Goal: Use online tool/utility: Utilize a website feature to perform a specific function

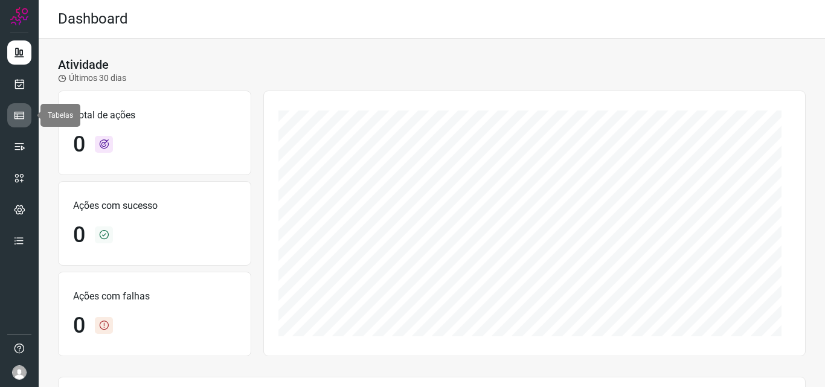
click at [18, 114] on icon at bounding box center [19, 115] width 12 height 12
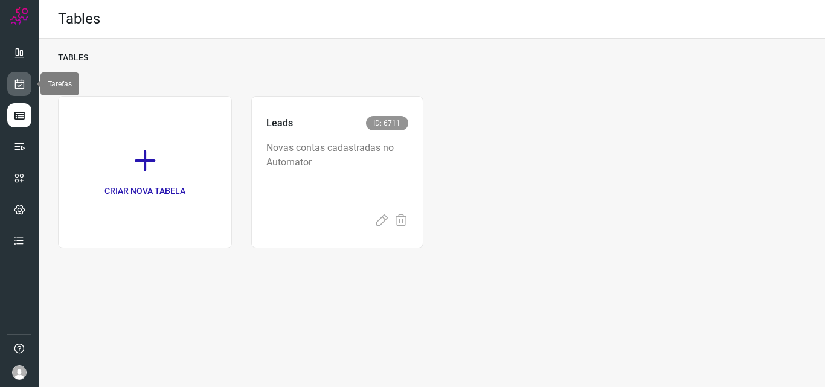
click at [12, 82] on link at bounding box center [19, 84] width 24 height 24
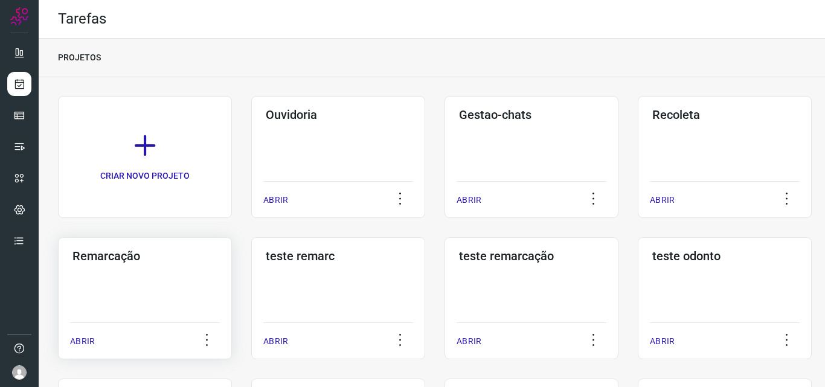
click at [104, 255] on h3 "Remarcação" at bounding box center [144, 256] width 145 height 14
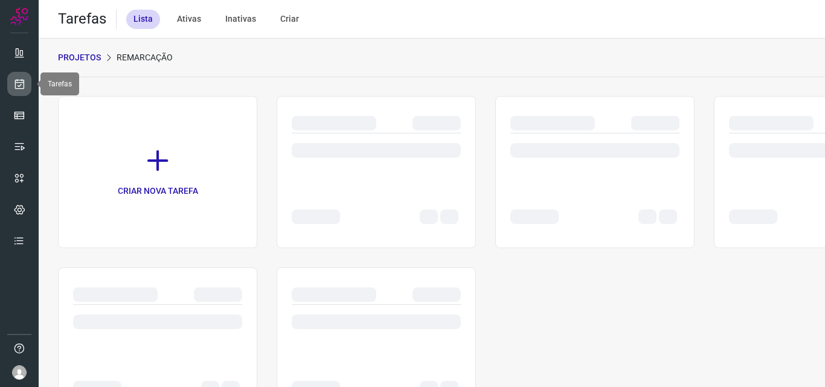
click at [16, 83] on icon at bounding box center [19, 84] width 13 height 12
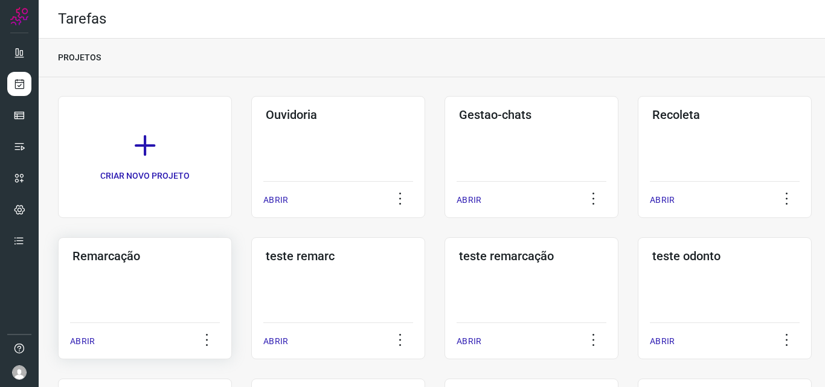
click at [106, 257] on h3 "Remarcação" at bounding box center [144, 256] width 145 height 14
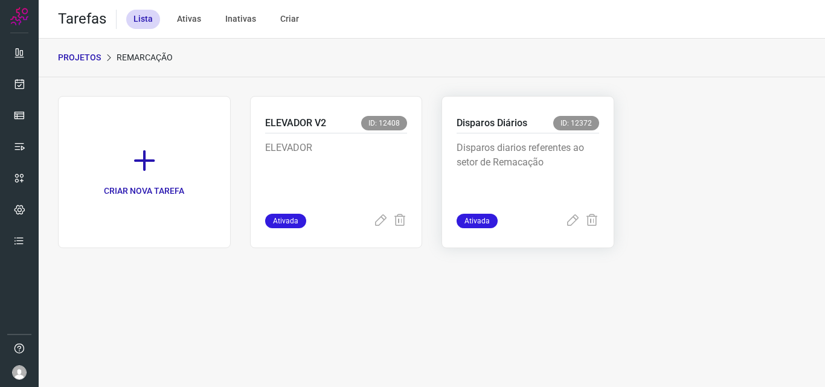
click at [495, 118] on p "Disparos Diários" at bounding box center [492, 123] width 71 height 14
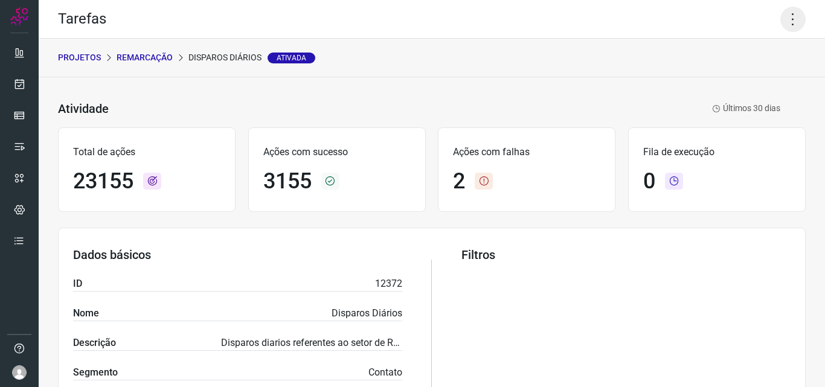
click at [783, 18] on icon at bounding box center [792, 19] width 25 height 25
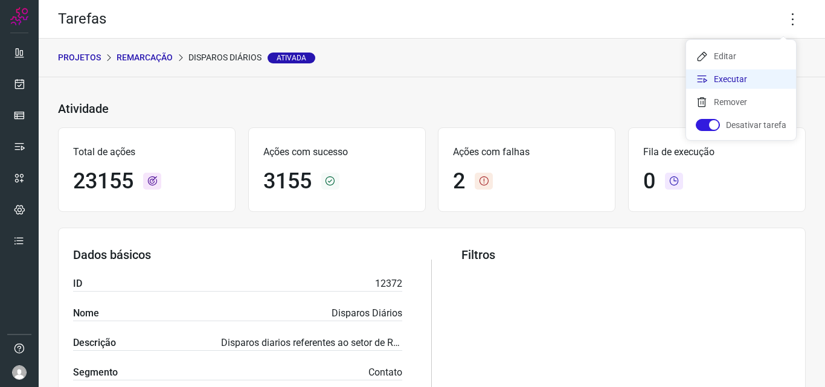
click at [724, 78] on li "Executar" at bounding box center [741, 78] width 110 height 19
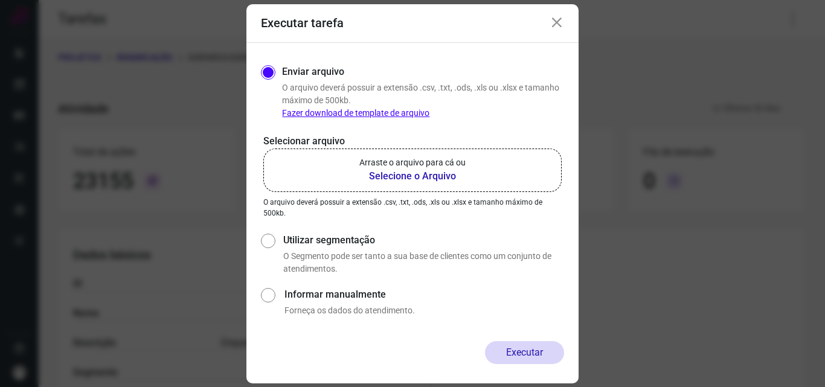
click at [388, 172] on b "Selecione o Arquivo" at bounding box center [412, 176] width 106 height 14
click at [0, 0] on input "Arraste o arquivo para cá ou Selecione o Arquivo" at bounding box center [0, 0] width 0 height 0
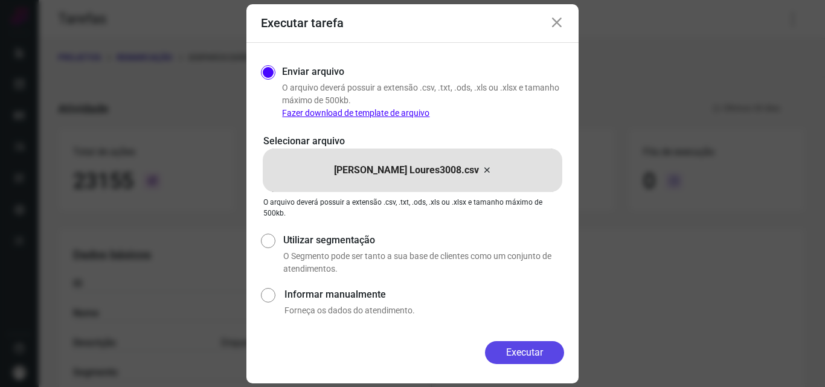
click at [523, 351] on button "Executar" at bounding box center [524, 352] width 79 height 23
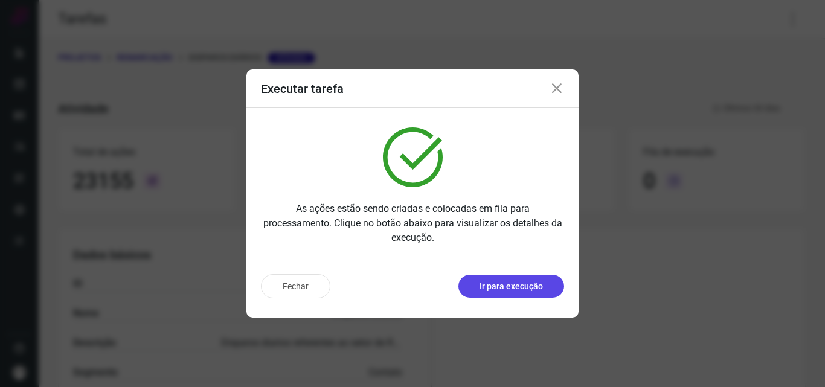
click at [527, 283] on p "Ir para execução" at bounding box center [511, 286] width 63 height 13
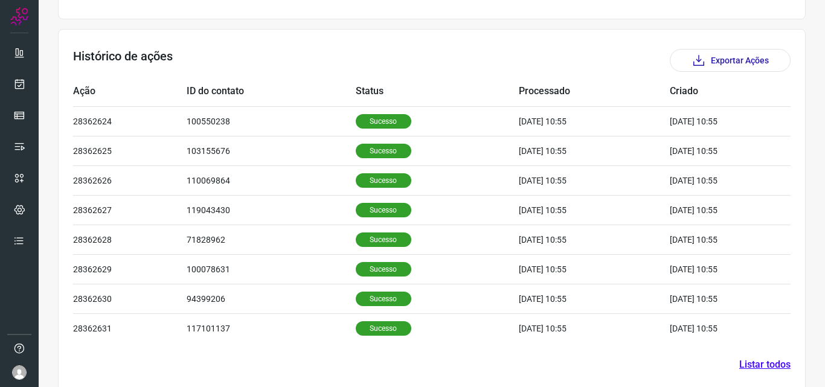
scroll to position [348, 0]
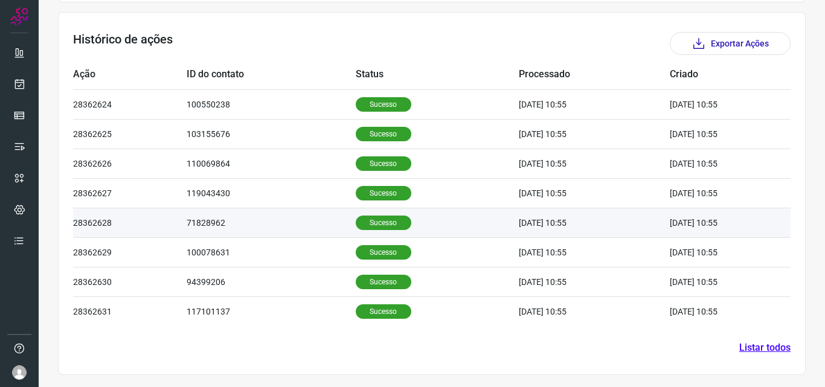
click at [367, 225] on p "Sucesso" at bounding box center [384, 223] width 56 height 14
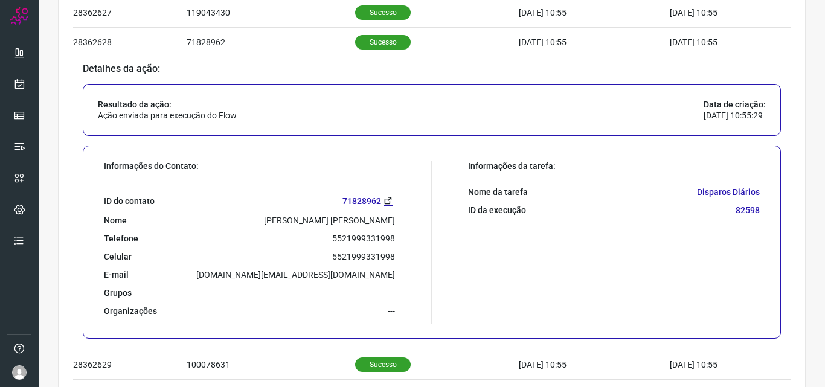
scroll to position [529, 0]
drag, startPoint x: 329, startPoint y: 237, endPoint x: 401, endPoint y: 242, distance: 72.6
click at [401, 242] on div "Informações do Contato: ID do contato 71828962 Nome Ana Paula Nascimento da Roc…" at bounding box center [265, 241] width 334 height 163
copy p "5521999331998"
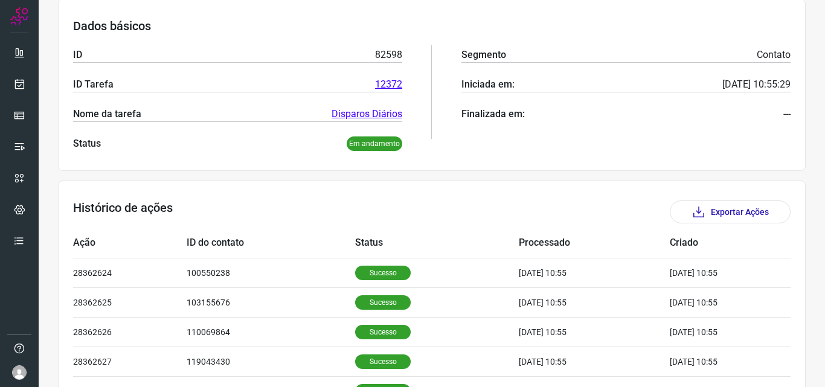
scroll to position [0, 0]
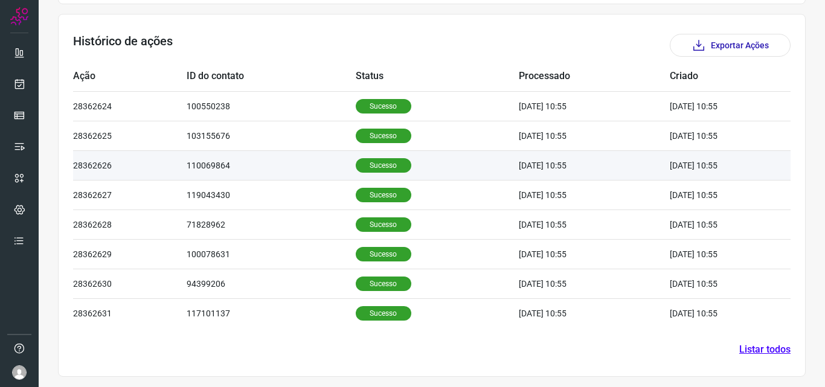
scroll to position [348, 0]
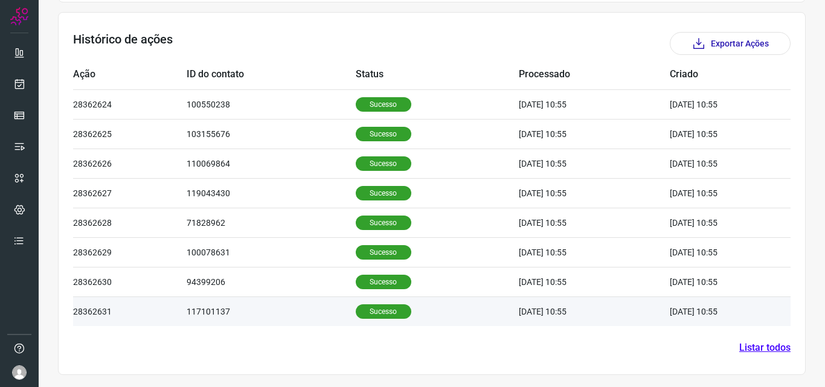
click at [364, 309] on p "Sucesso" at bounding box center [384, 311] width 56 height 14
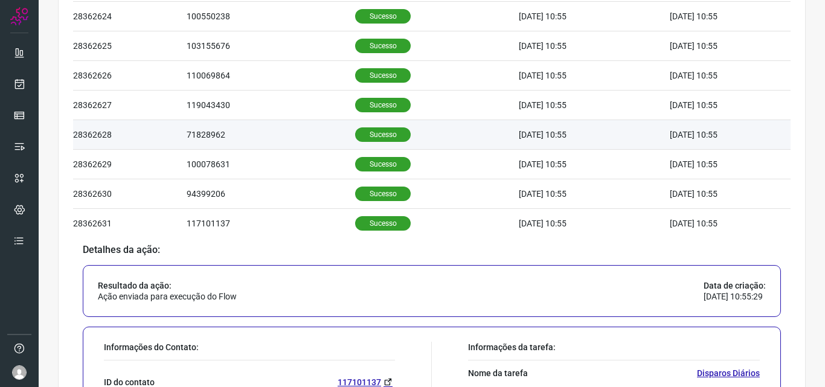
scroll to position [590, 0]
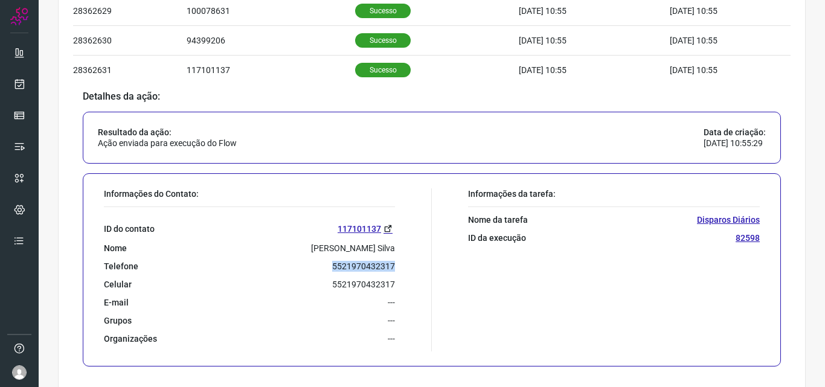
drag, startPoint x: 326, startPoint y: 265, endPoint x: 397, endPoint y: 268, distance: 71.4
click at [397, 268] on div "Informações do Contato: ID do contato 117101137 Nome João G. Silva Telefone 552…" at bounding box center [265, 269] width 334 height 163
copy p "5521970432317"
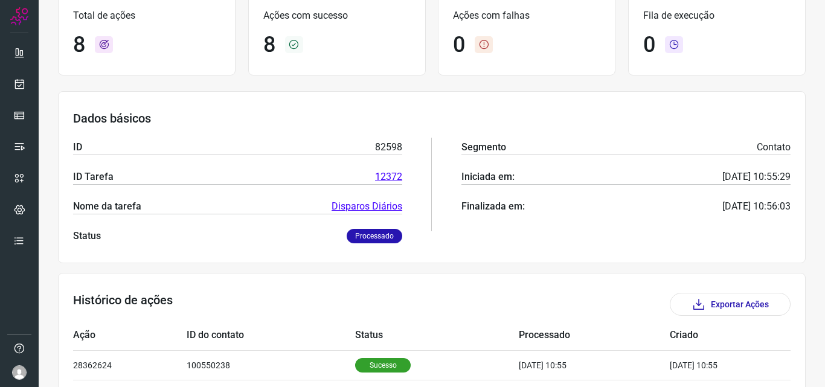
scroll to position [0, 0]
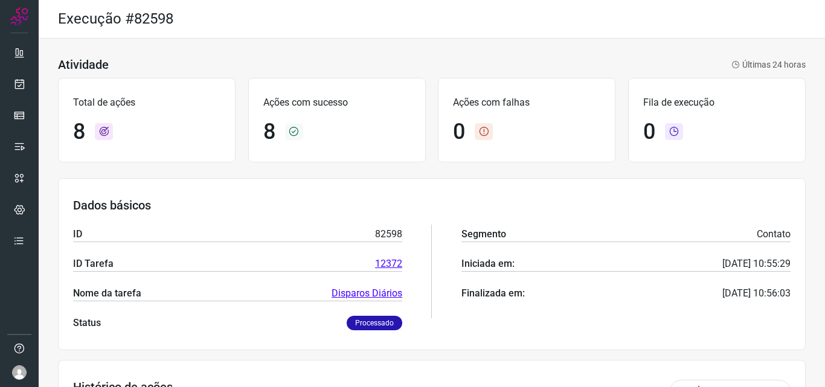
click at [264, 167] on div "Total de ações 8 Ações com sucesso 8 Ações com falhas 0 Fila de execução 0" at bounding box center [432, 120] width 748 height 97
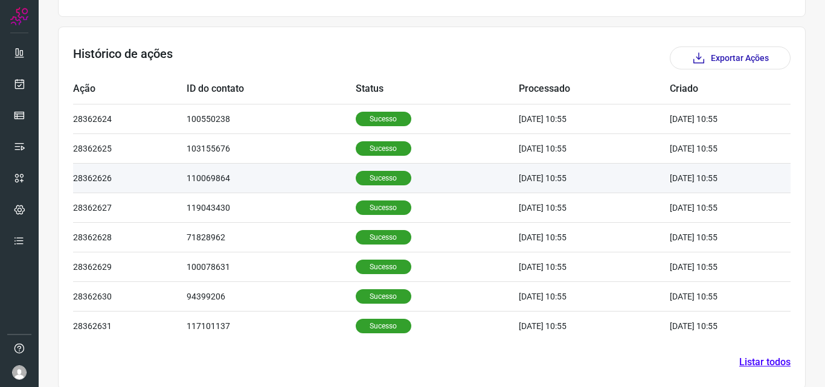
scroll to position [348, 0]
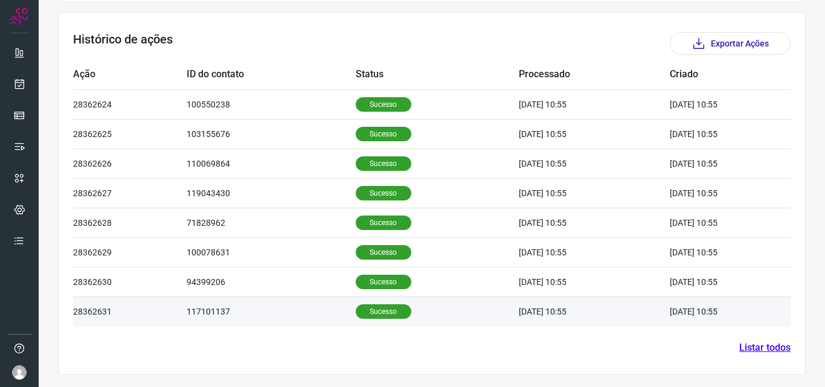
click at [371, 310] on p "Sucesso" at bounding box center [384, 311] width 56 height 14
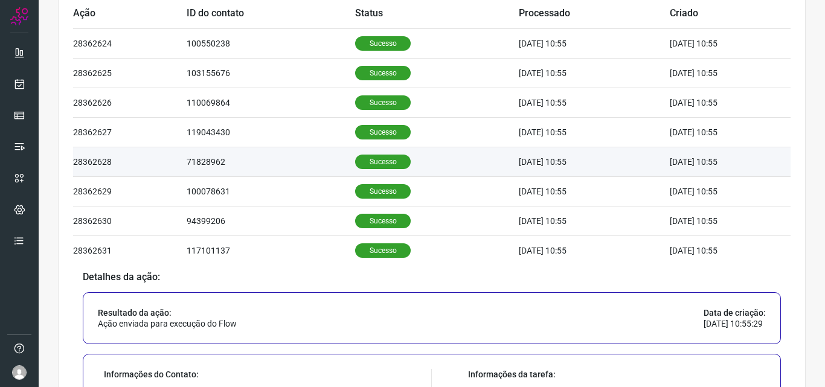
scroll to position [408, 0]
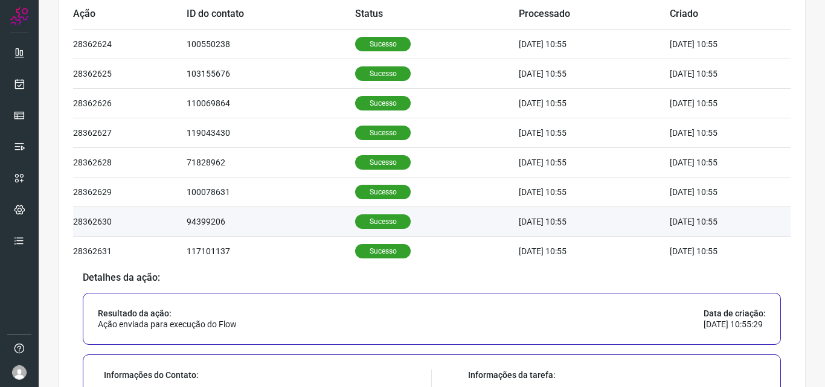
click at [366, 220] on p "Sucesso" at bounding box center [383, 221] width 56 height 14
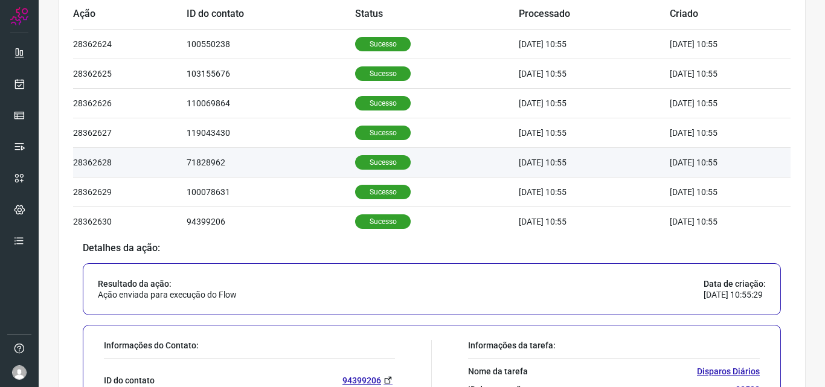
click at [369, 161] on p "Sucesso" at bounding box center [383, 162] width 56 height 14
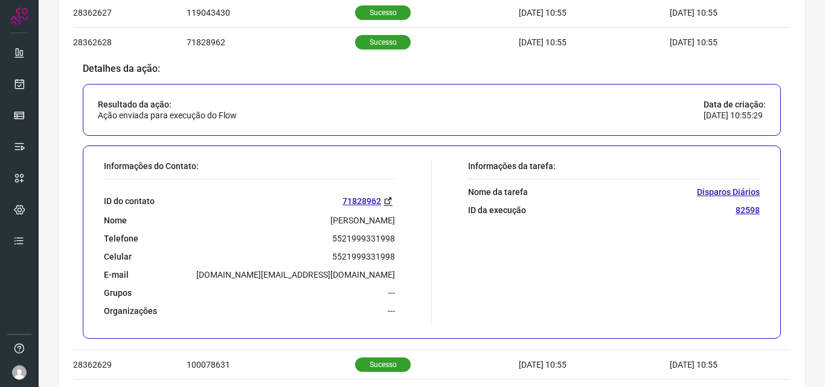
scroll to position [529, 0]
drag, startPoint x: 329, startPoint y: 236, endPoint x: 393, endPoint y: 242, distance: 64.3
click at [393, 242] on div "Informações do Contato: ID do contato 71828962 Nome Ana Paula Nascimento da Roc…" at bounding box center [265, 241] width 334 height 163
copy p "5521999331998"
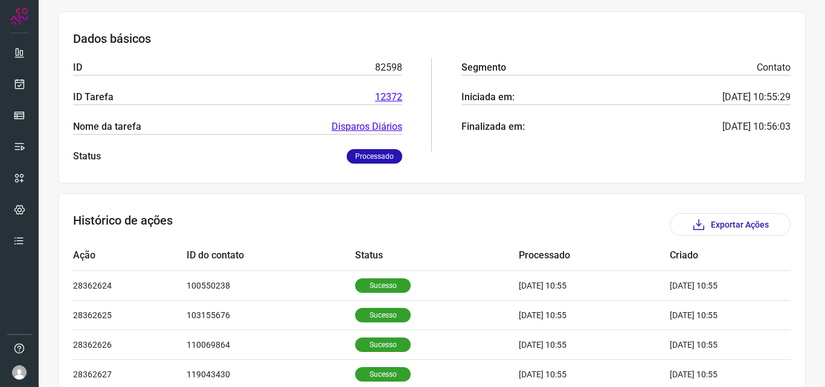
scroll to position [0, 0]
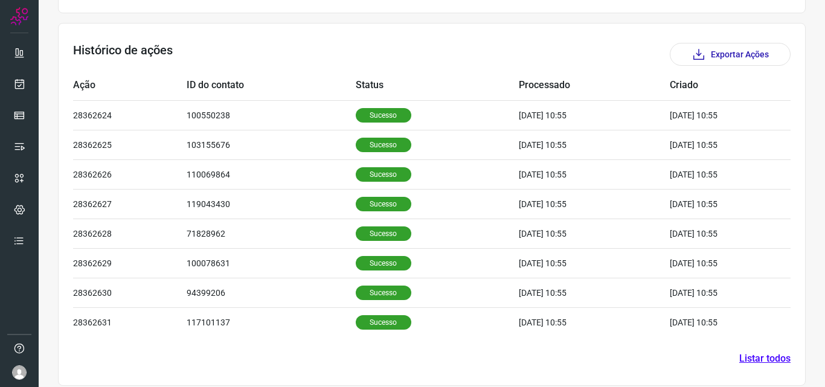
scroll to position [348, 0]
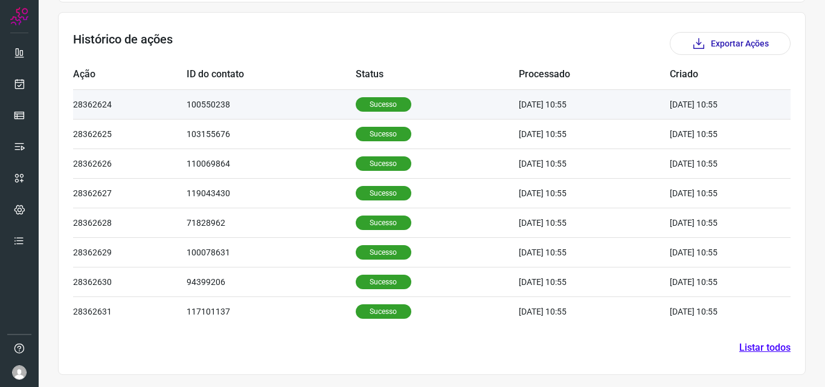
click at [364, 103] on p "Sucesso" at bounding box center [384, 104] width 56 height 14
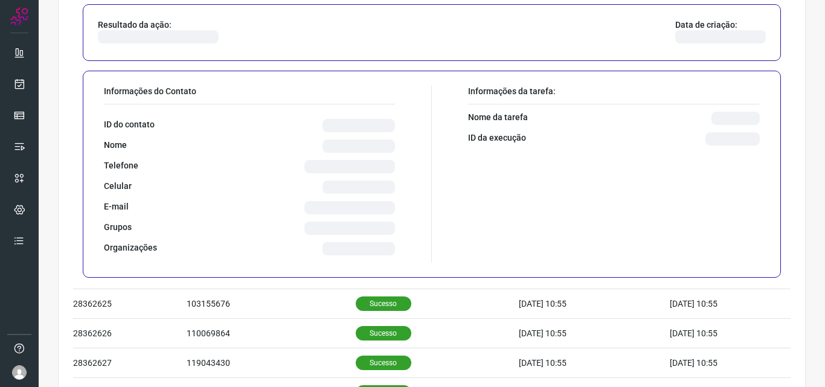
scroll to position [469, 0]
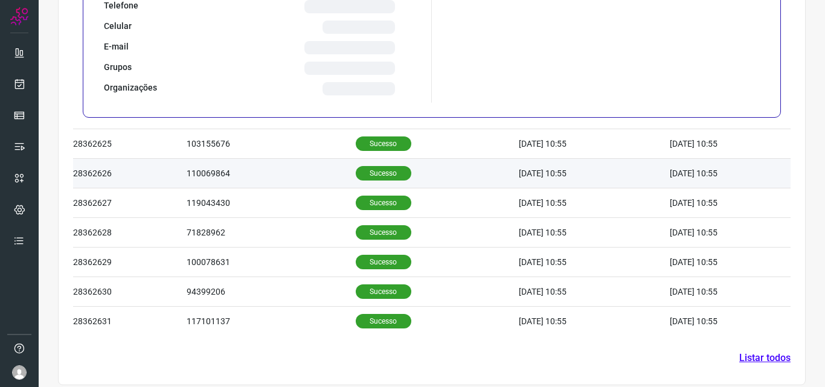
click at [361, 172] on p "Sucesso" at bounding box center [384, 173] width 56 height 14
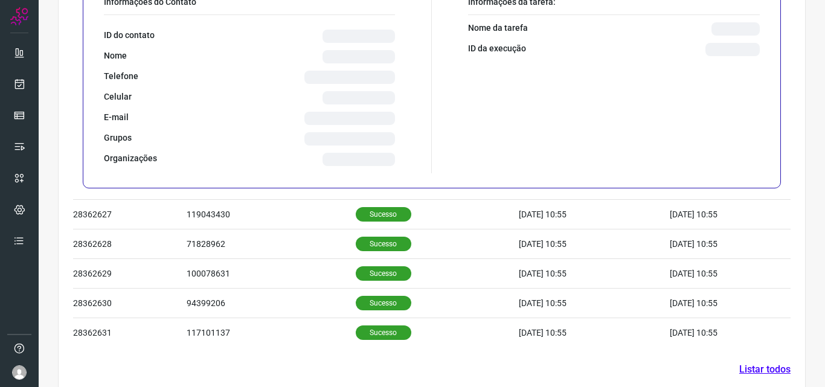
scroll to position [639, 0]
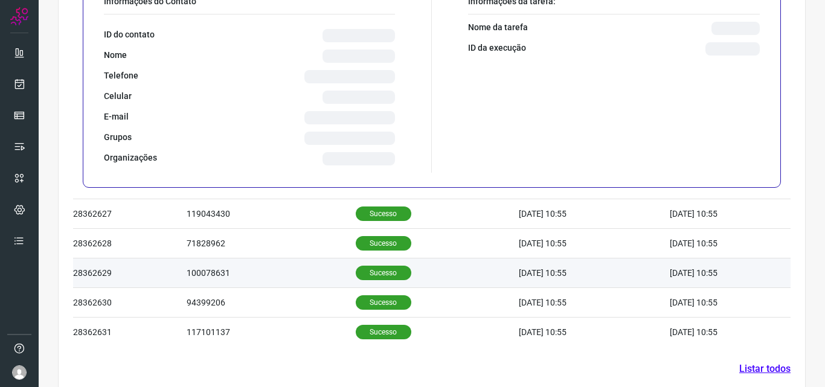
click at [368, 270] on p "Sucesso" at bounding box center [384, 273] width 56 height 14
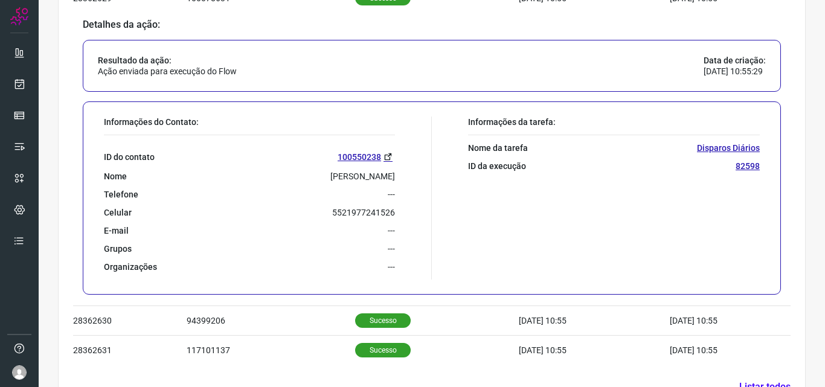
scroll to position [581, 0]
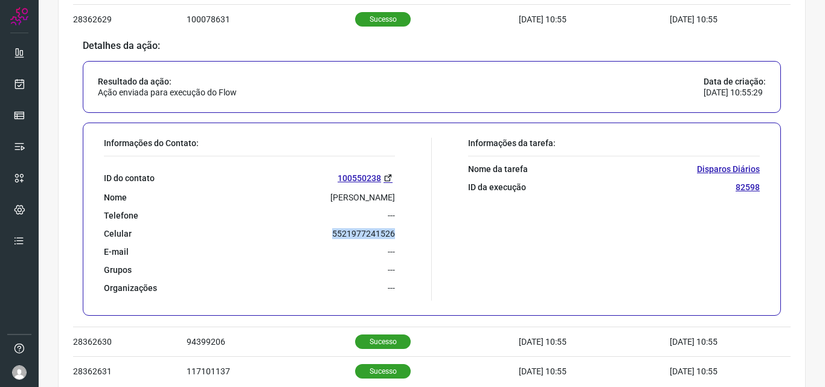
drag, startPoint x: 319, startPoint y: 231, endPoint x: 401, endPoint y: 231, distance: 82.1
click at [401, 231] on div "Informações do Contato: ID do contato 100550238 Nome Jorgina Francisca da Costa…" at bounding box center [265, 219] width 334 height 163
copy p "5521977241526"
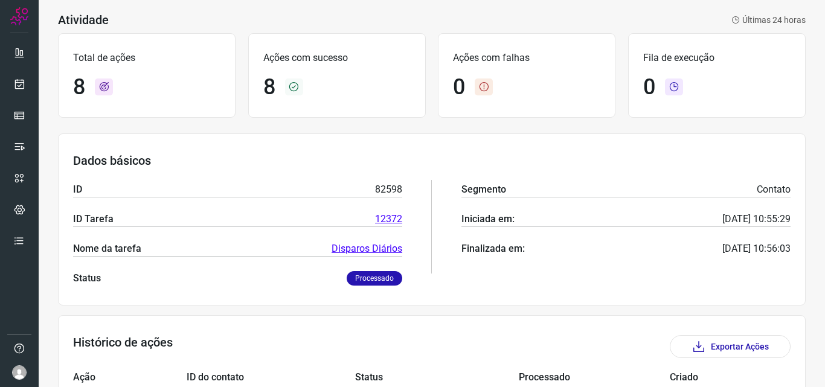
scroll to position [37, 0]
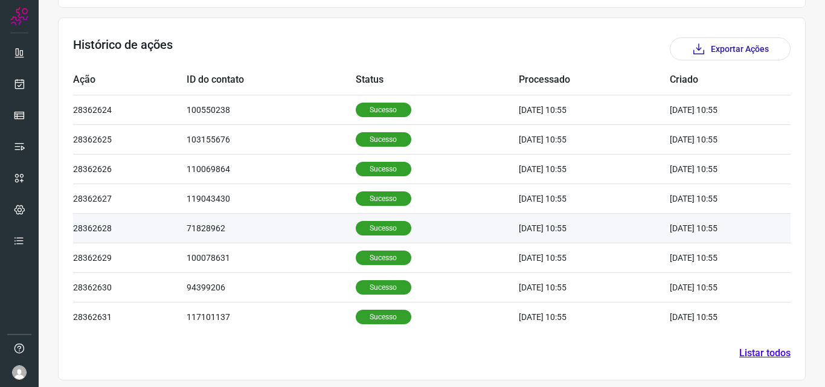
scroll to position [348, 0]
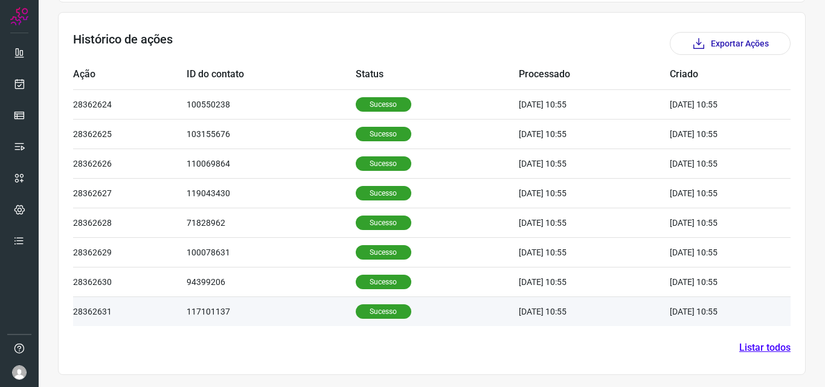
click at [363, 306] on p "Sucesso" at bounding box center [384, 311] width 56 height 14
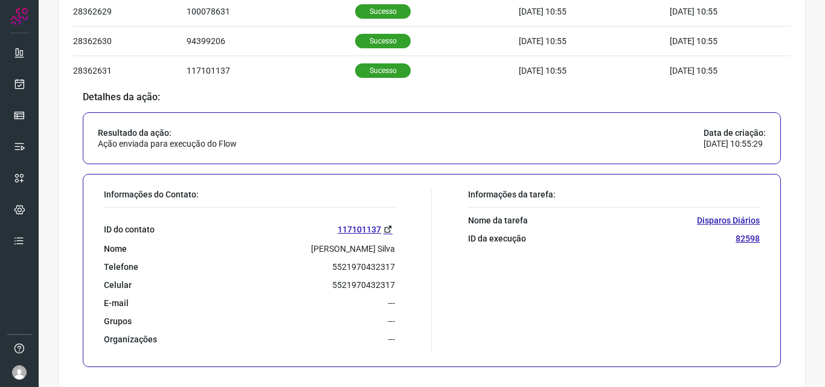
scroll to position [590, 0]
drag, startPoint x: 321, startPoint y: 265, endPoint x: 404, endPoint y: 265, distance: 83.4
click at [404, 265] on div "Informações do Contato: ID do contato 117101137 Nome João G. Silva Telefone 552…" at bounding box center [265, 269] width 334 height 163
copy p "5521970432317"
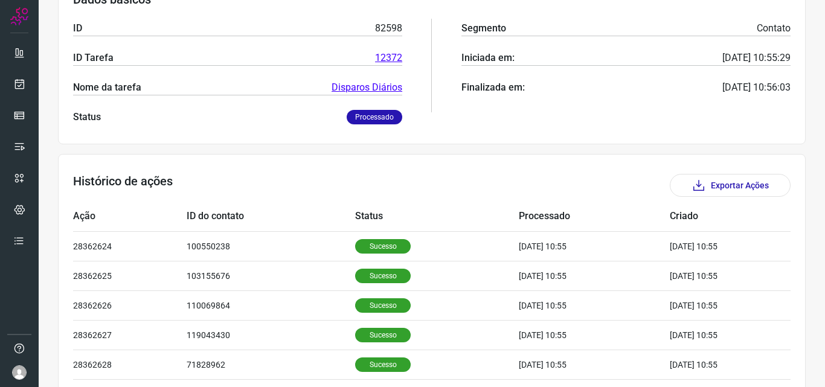
scroll to position [227, 0]
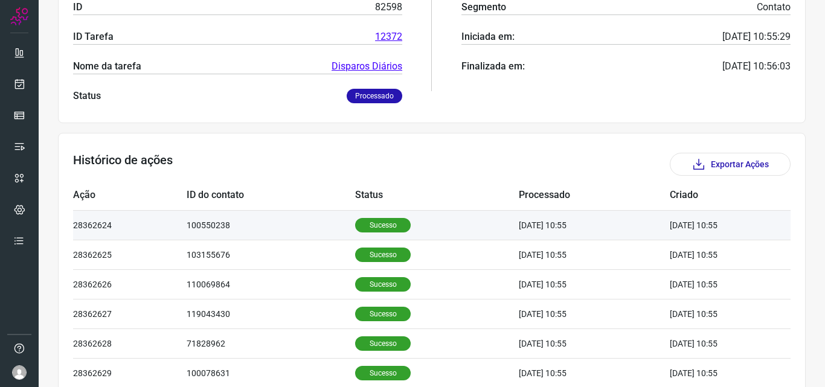
click at [371, 219] on p "Sucesso" at bounding box center [383, 225] width 56 height 14
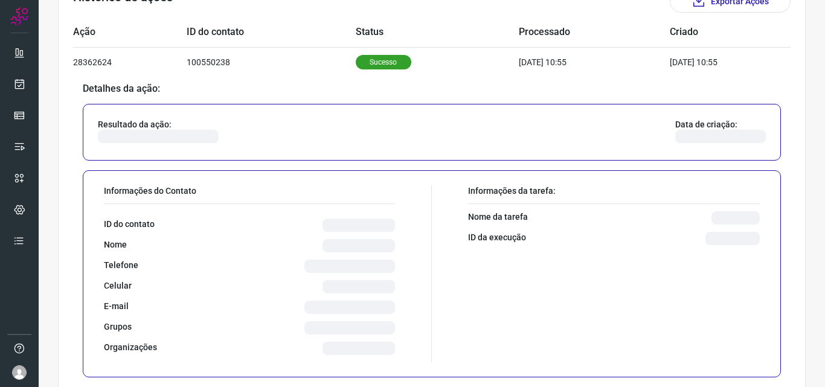
scroll to position [408, 0]
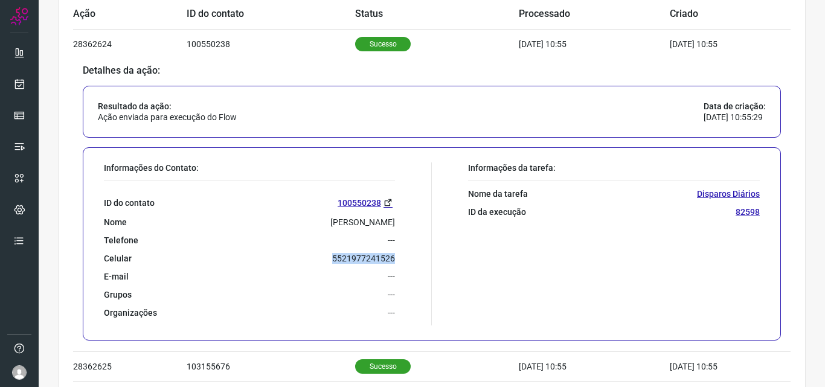
drag, startPoint x: 326, startPoint y: 258, endPoint x: 400, endPoint y: 261, distance: 73.8
click at [400, 261] on div "Informações do Contato: ID do contato 100550238 Nome Jorgina Francisca da Costa…" at bounding box center [265, 243] width 334 height 163
copy p "5521977241526"
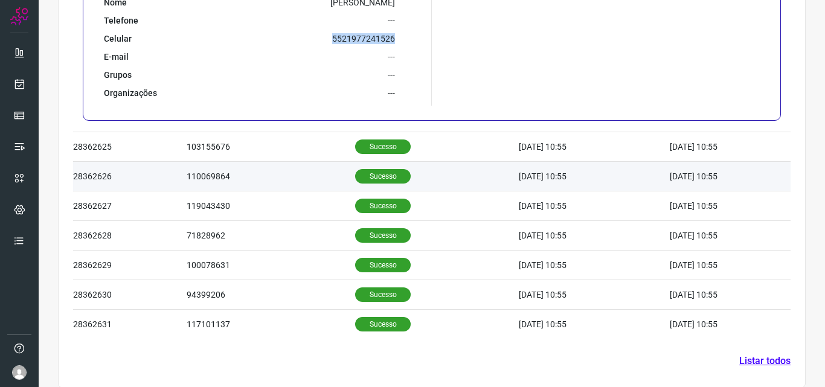
scroll to position [641, 0]
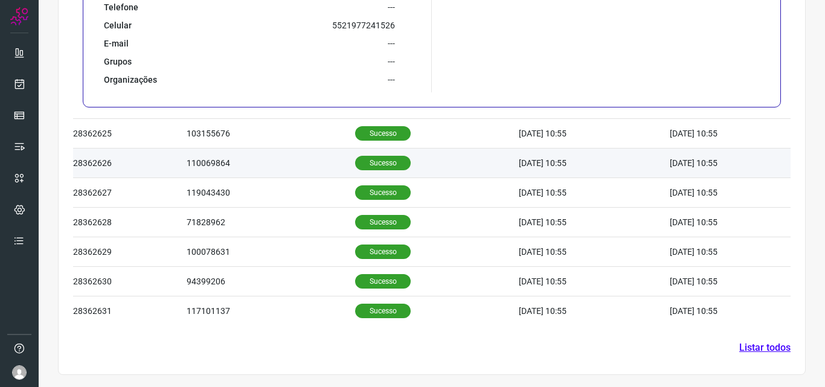
click at [362, 158] on p "Sucesso" at bounding box center [383, 163] width 56 height 14
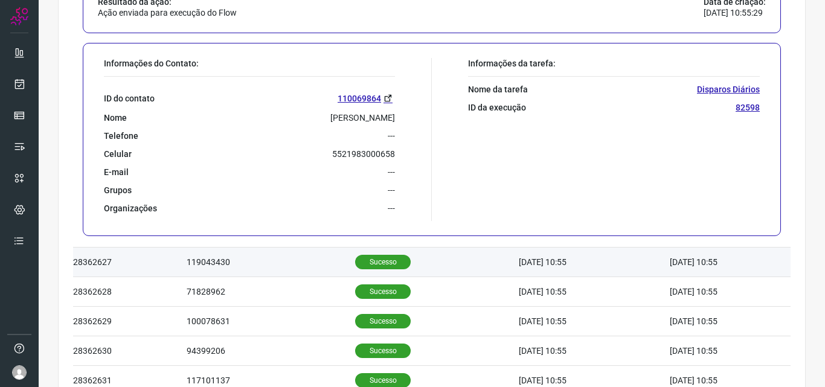
scroll to position [590, 0]
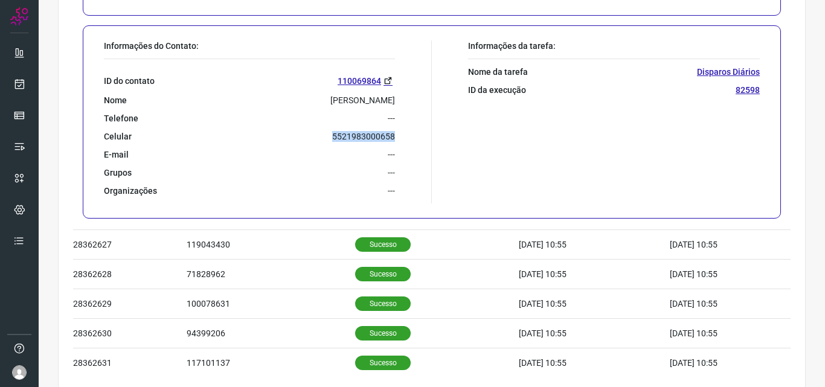
drag, startPoint x: 324, startPoint y: 131, endPoint x: 402, endPoint y: 137, distance: 78.2
click at [402, 137] on div "Informações do Contato: ID do contato 110069864 Nome [PERSON_NAME] [PERSON_NAME…" at bounding box center [265, 121] width 334 height 163
copy p "5521983000658"
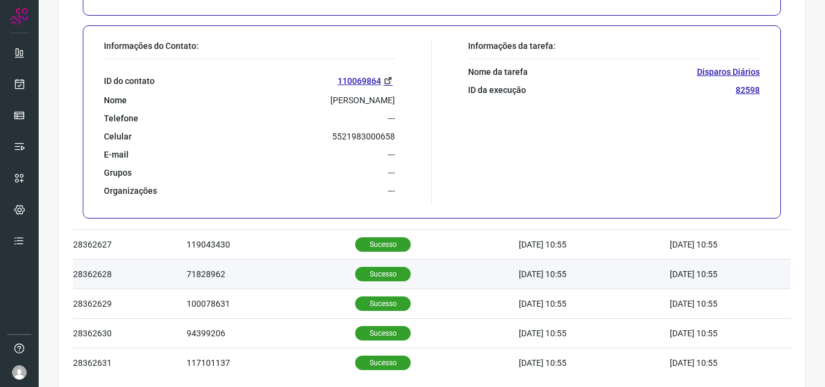
click at [366, 269] on p "Sucesso" at bounding box center [383, 274] width 56 height 14
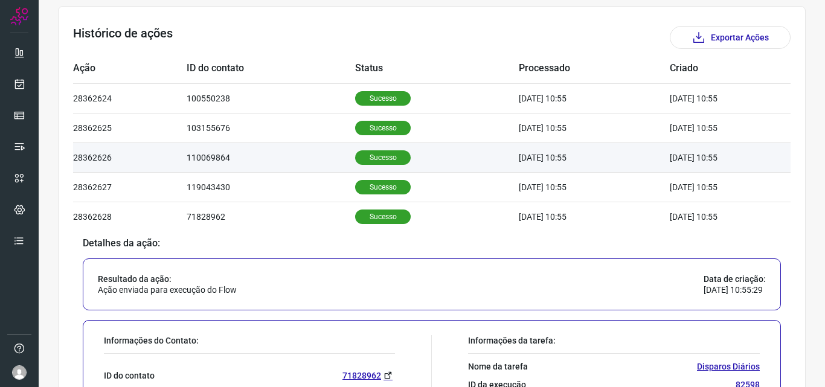
scroll to position [477, 0]
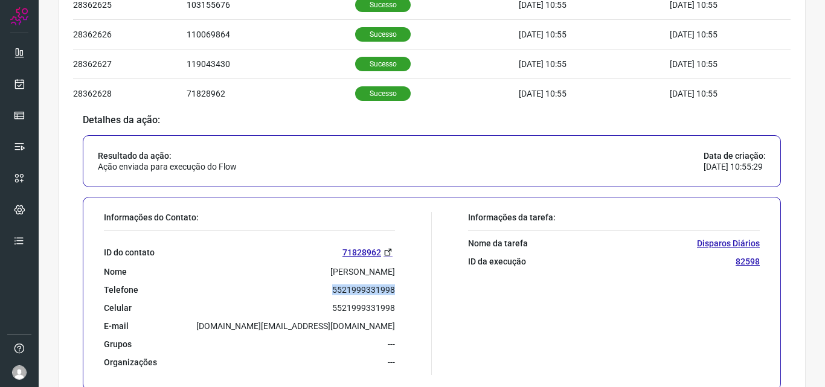
drag, startPoint x: 327, startPoint y: 286, endPoint x: 399, endPoint y: 288, distance: 71.3
click at [399, 288] on div "Informações do Contato: ID do contato 71828962 Nome Ana Paula Nascimento da Roc…" at bounding box center [265, 293] width 334 height 163
copy p "5521999331998"
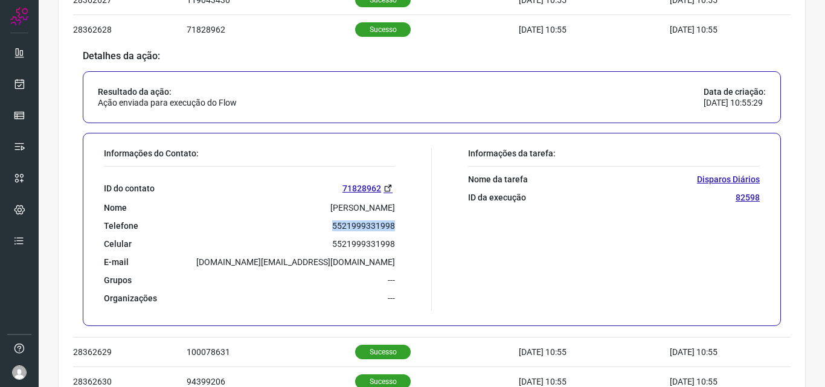
scroll to position [581, 0]
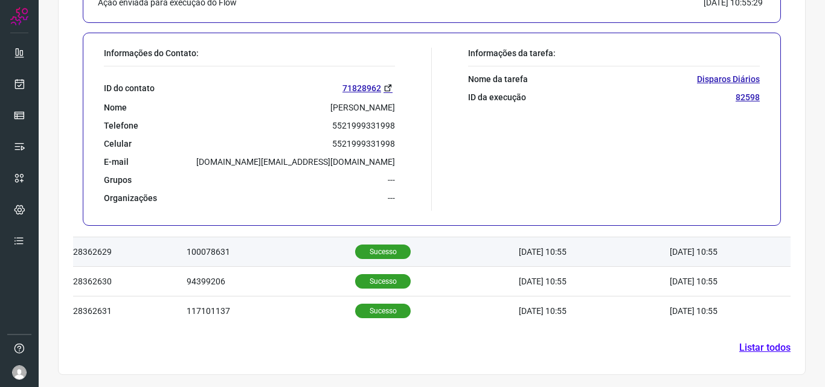
click at [371, 254] on p "Sucesso" at bounding box center [383, 252] width 56 height 14
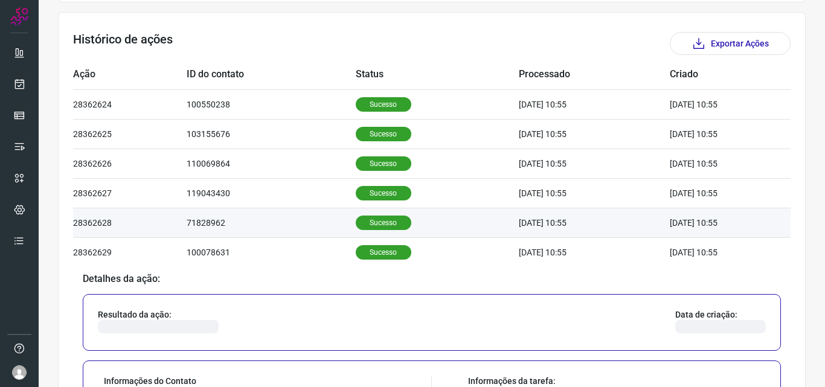
scroll to position [529, 0]
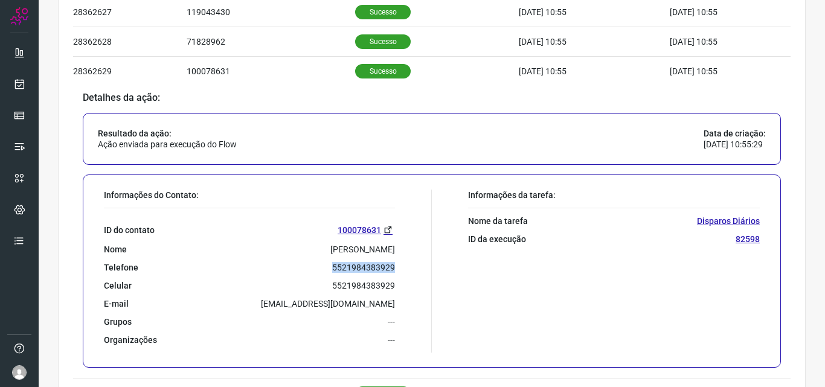
drag, startPoint x: 326, startPoint y: 269, endPoint x: 400, endPoint y: 269, distance: 74.3
click at [400, 269] on div "Informações do Contato: ID do contato 100078631 Nome Cassia Maria Gomes Barreto…" at bounding box center [265, 271] width 334 height 163
copy p "5521984383929"
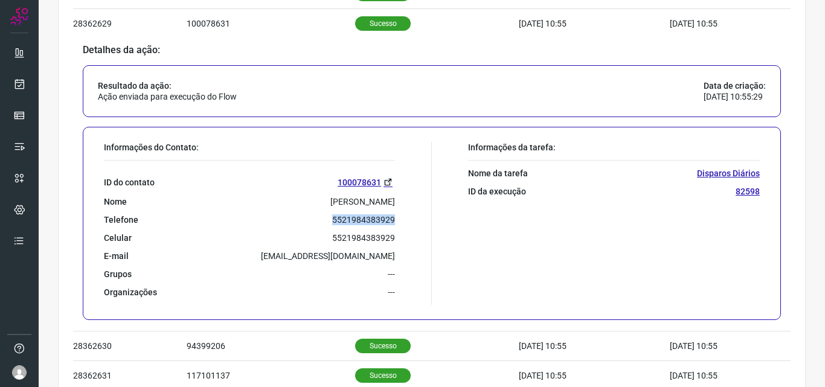
scroll to position [641, 0]
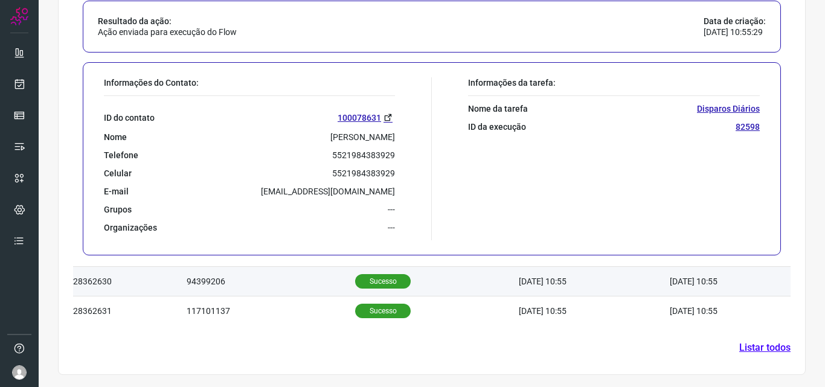
click at [366, 281] on p "Sucesso" at bounding box center [383, 281] width 56 height 14
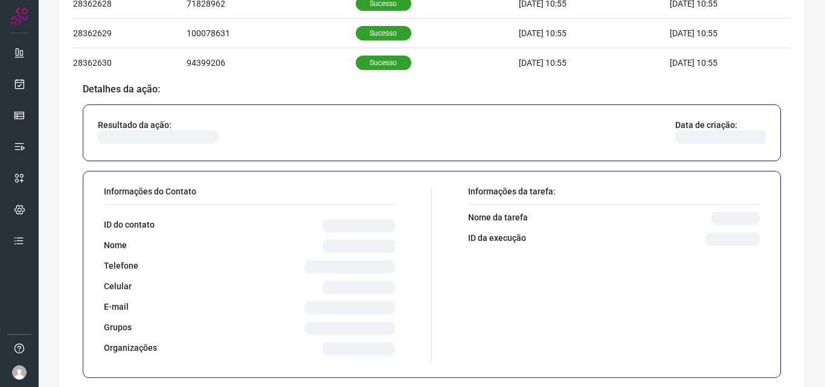
scroll to position [590, 0]
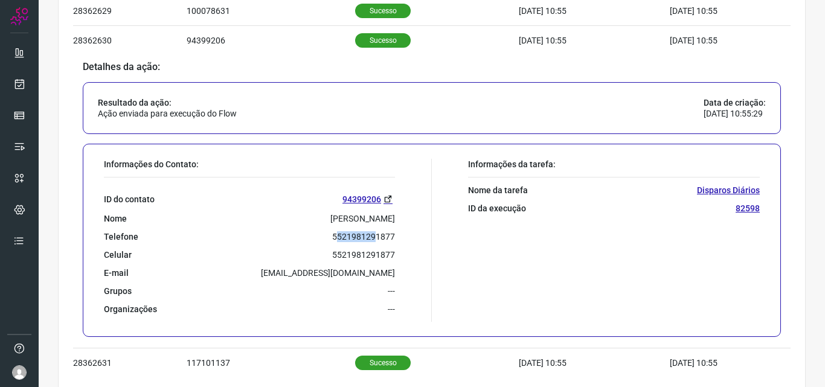
drag, startPoint x: 336, startPoint y: 233, endPoint x: 371, endPoint y: 237, distance: 35.9
click at [371, 237] on p "5521981291877" at bounding box center [363, 236] width 63 height 11
click at [316, 234] on div "Telefone 5521981291877" at bounding box center [249, 236] width 291 height 11
drag, startPoint x: 323, startPoint y: 234, endPoint x: 394, endPoint y: 234, distance: 71.3
click at [394, 234] on div "Informações do Contato: ID do contato 94399206 Nome Ester Felix Salazar de Lima…" at bounding box center [265, 240] width 334 height 163
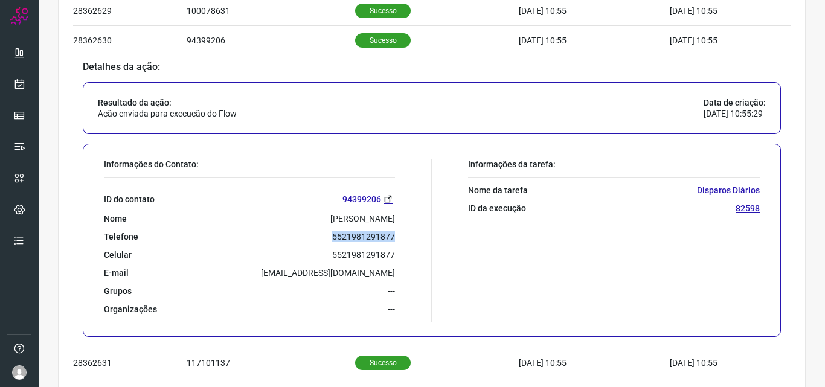
copy p "5521981291877"
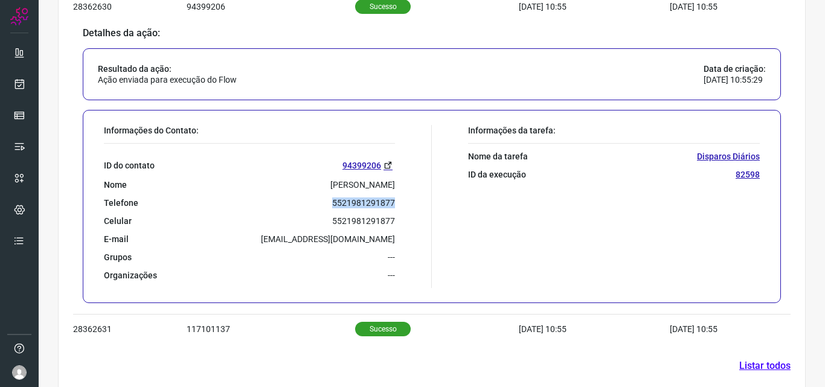
scroll to position [641, 0]
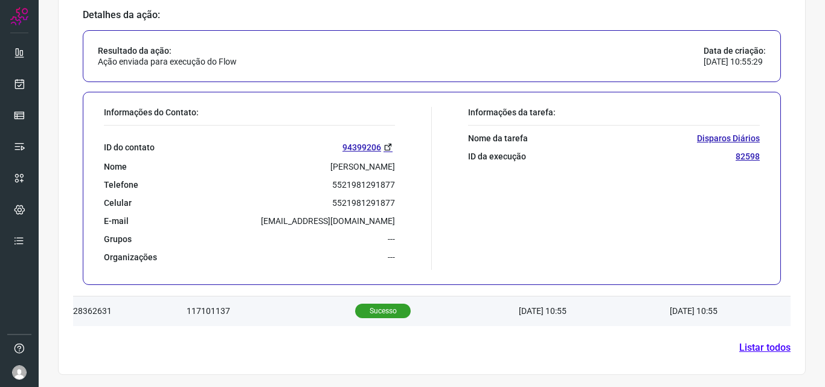
click at [367, 308] on p "Sucesso" at bounding box center [383, 311] width 56 height 14
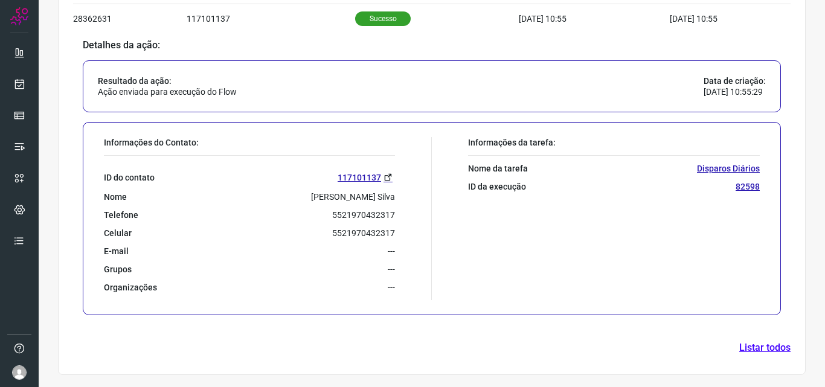
scroll to position [641, 0]
drag, startPoint x: 341, startPoint y: 198, endPoint x: 402, endPoint y: 198, distance: 61.0
click at [402, 198] on div "Informações do Contato: ID do contato 117101137 Nome João G. Silva Telefone 552…" at bounding box center [265, 218] width 334 height 163
copy p "João G. Silva"
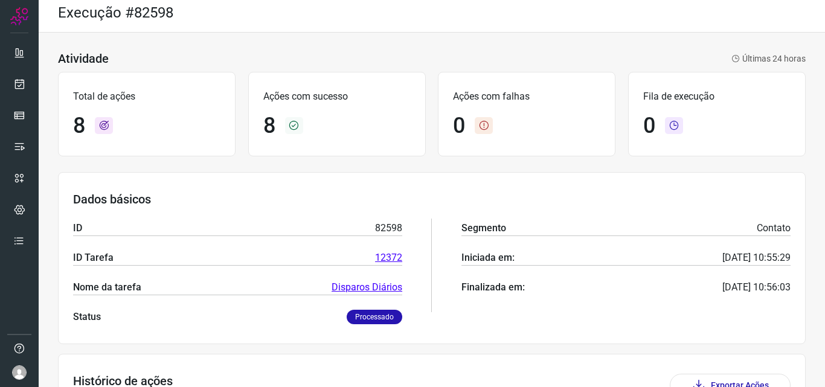
scroll to position [0, 0]
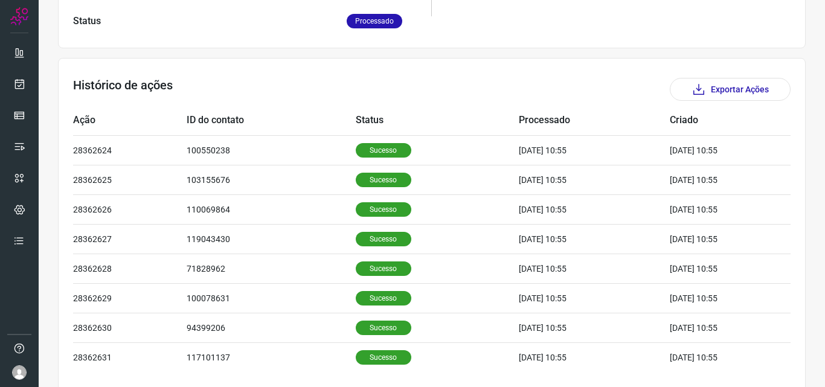
scroll to position [348, 0]
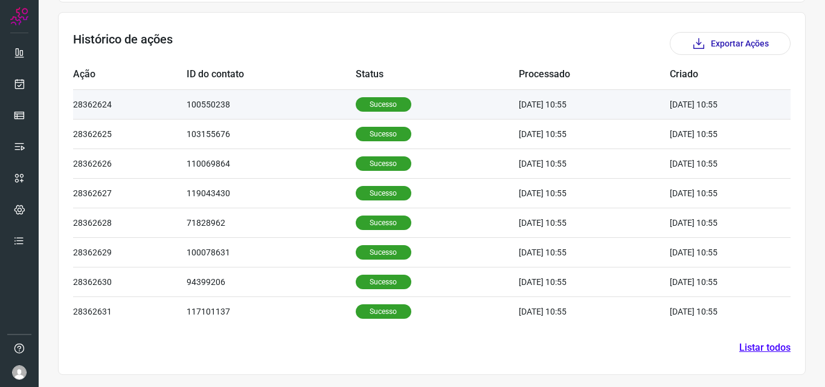
click at [378, 104] on p "Sucesso" at bounding box center [384, 104] width 56 height 14
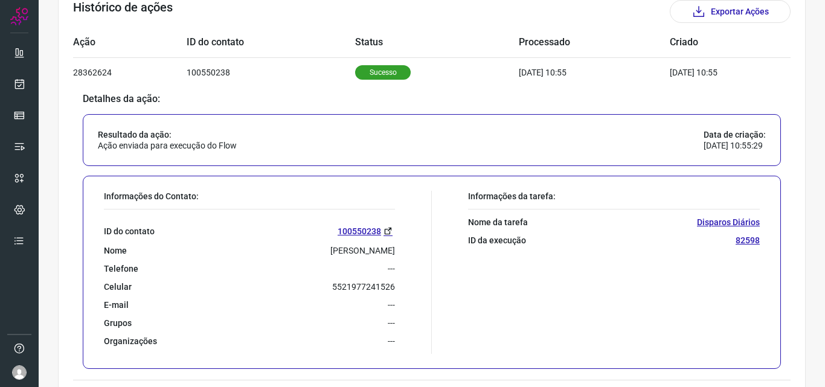
scroll to position [408, 0]
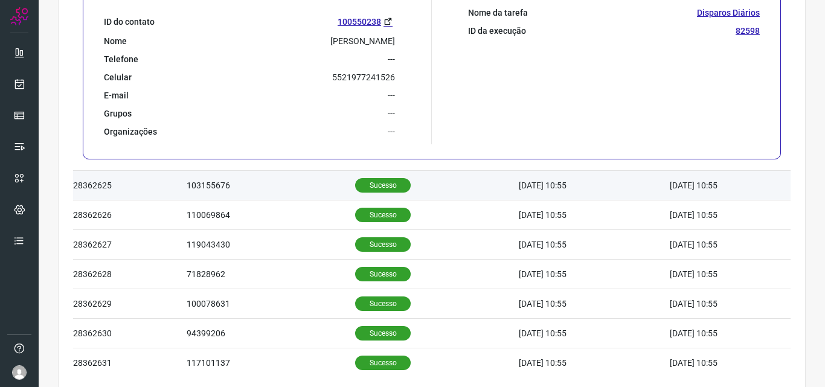
click at [368, 190] on p "Sucesso" at bounding box center [383, 185] width 56 height 14
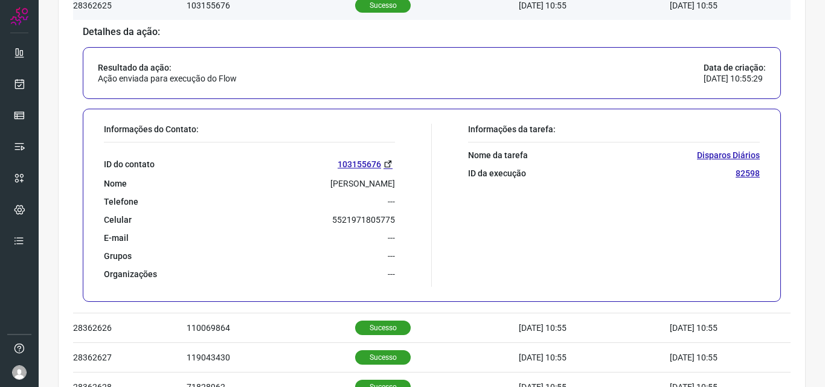
scroll to position [477, 0]
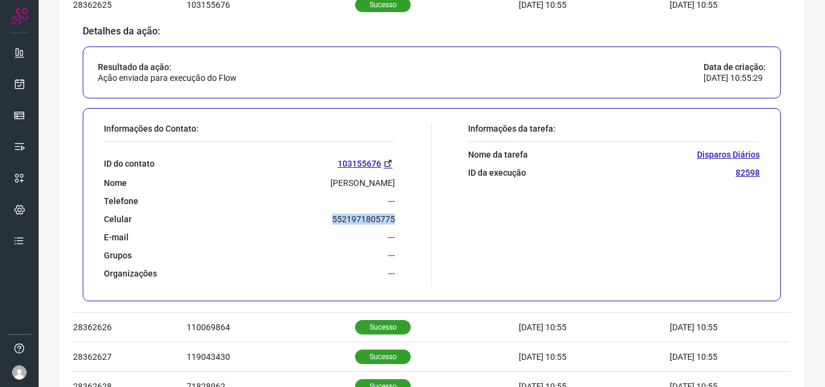
drag, startPoint x: 325, startPoint y: 217, endPoint x: 400, endPoint y: 219, distance: 75.5
click at [400, 219] on div "Informações do Contato: ID do contato 103155676 Nome Miguel Barbosa Kindler Tel…" at bounding box center [265, 204] width 334 height 163
copy p "5521971805775"
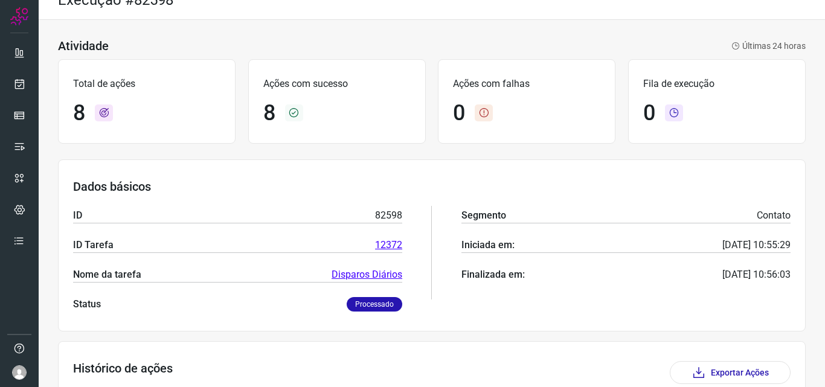
scroll to position [0, 0]
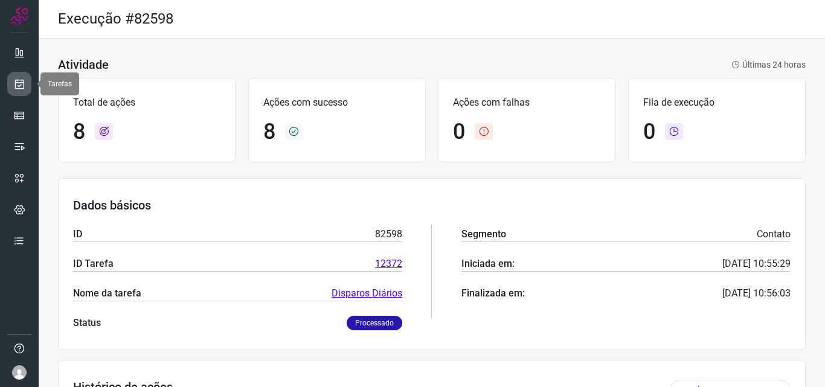
click at [21, 84] on icon at bounding box center [19, 84] width 13 height 12
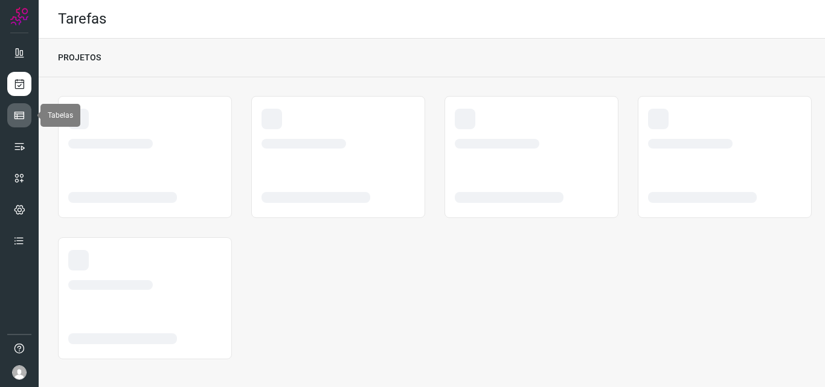
click at [13, 110] on link at bounding box center [19, 115] width 24 height 24
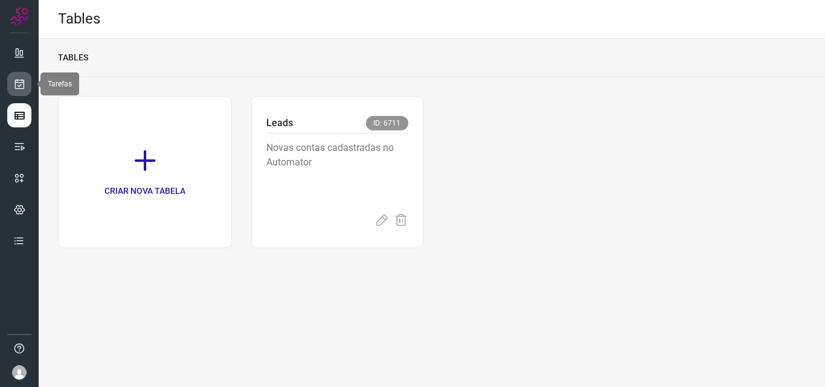
click at [23, 86] on icon at bounding box center [19, 84] width 13 height 12
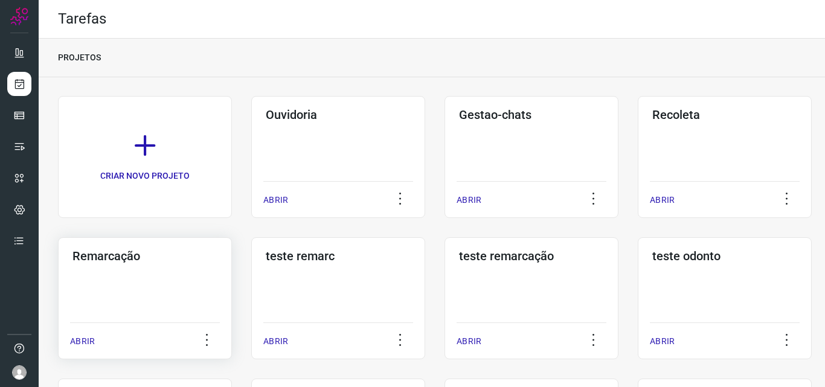
click at [108, 257] on h3 "Remarcação" at bounding box center [144, 256] width 145 height 14
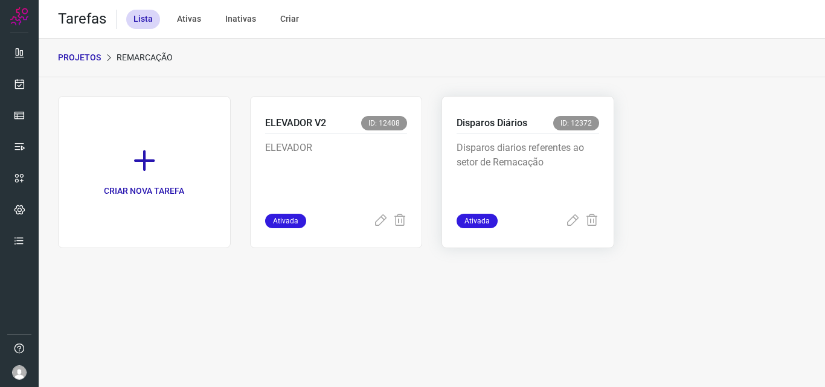
click at [485, 124] on p "Disparos Diários" at bounding box center [492, 123] width 71 height 14
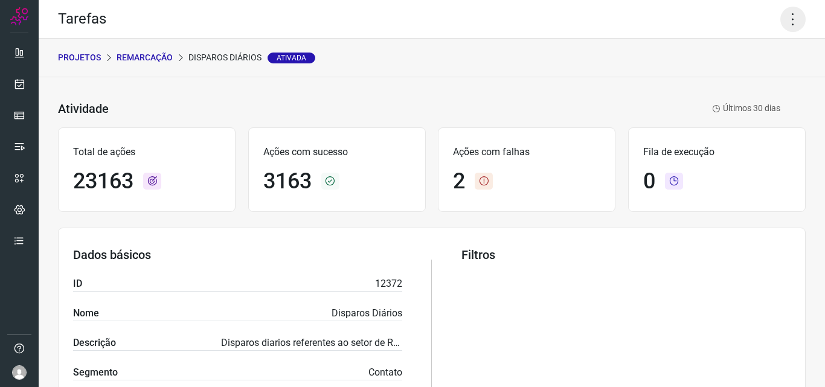
click at [784, 8] on icon at bounding box center [792, 19] width 25 height 25
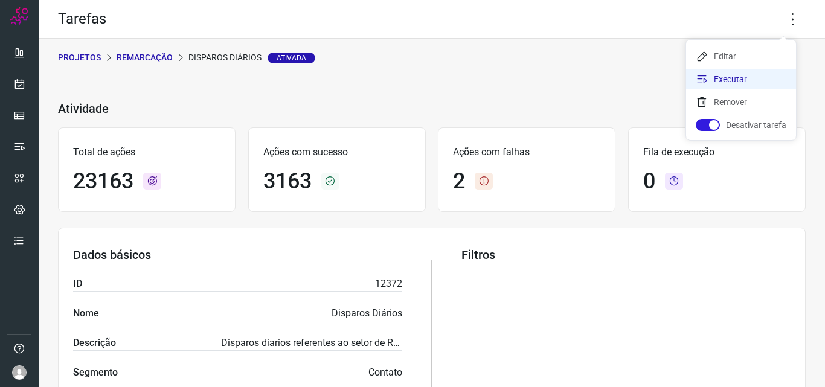
click at [727, 76] on li "Executar" at bounding box center [741, 78] width 110 height 19
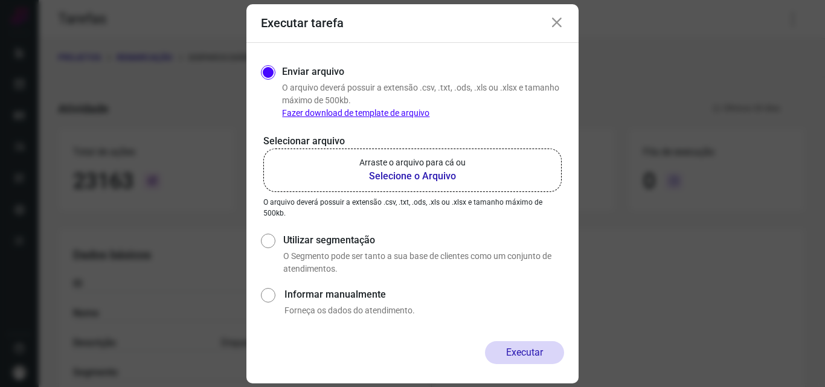
click at [405, 172] on b "Selecione o Arquivo" at bounding box center [412, 176] width 106 height 14
click at [0, 0] on input "Arraste o arquivo para cá ou Selecione o Arquivo" at bounding box center [0, 0] width 0 height 0
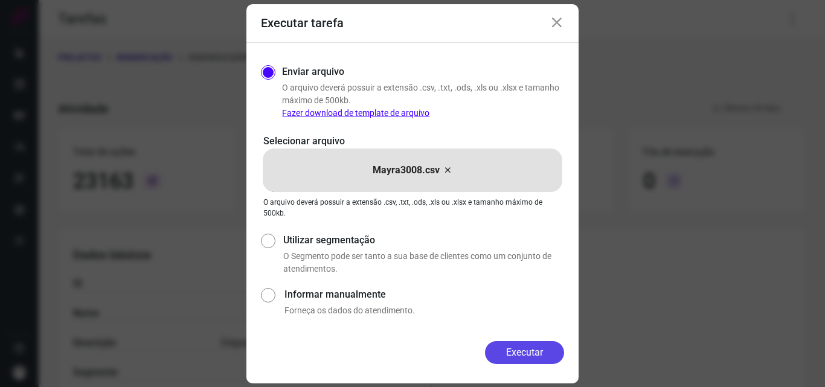
click at [518, 349] on button "Executar" at bounding box center [524, 352] width 79 height 23
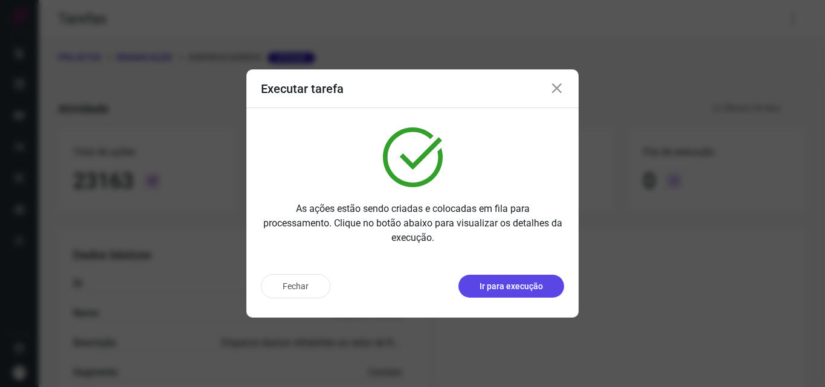
click at [502, 286] on p "Ir para execução" at bounding box center [511, 286] width 63 height 13
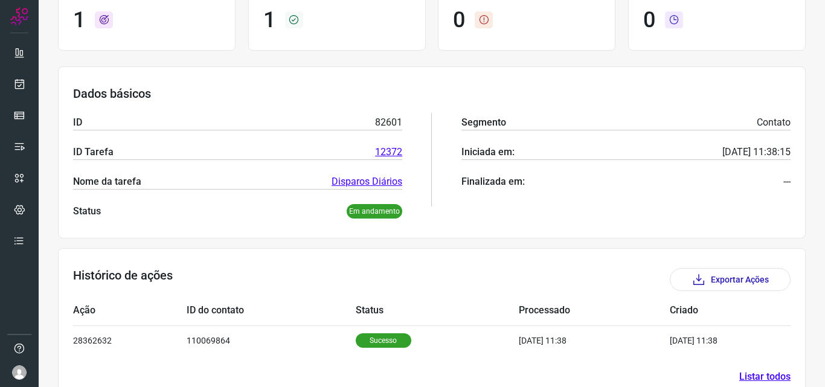
scroll to position [121, 0]
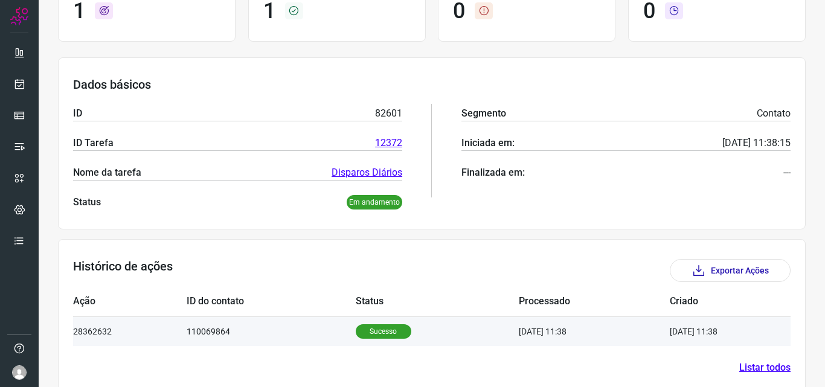
click at [373, 330] on p "Sucesso" at bounding box center [384, 331] width 56 height 14
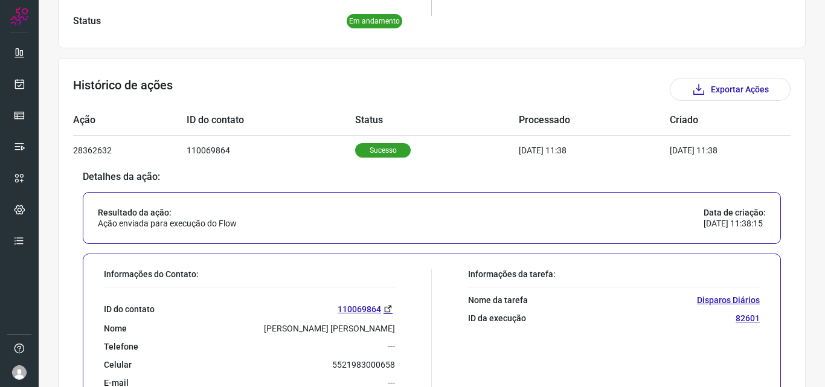
scroll to position [362, 0]
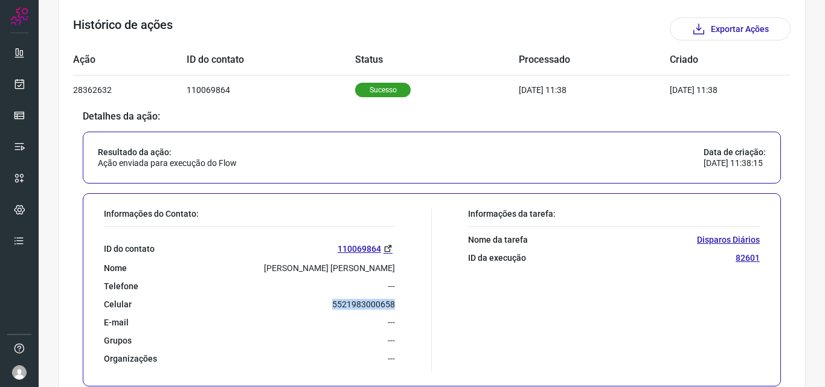
drag, startPoint x: 329, startPoint y: 303, endPoint x: 408, endPoint y: 303, distance: 79.1
click at [408, 303] on div "Informações do Contato: ID do contato 110069864 Nome [PERSON_NAME] [PERSON_NAME…" at bounding box center [265, 289] width 334 height 163
copy p "5521983000658"
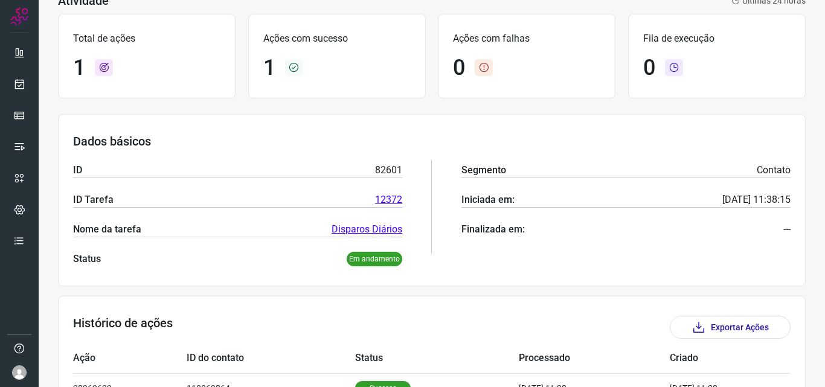
scroll to position [0, 0]
